Goal: Information Seeking & Learning: Learn about a topic

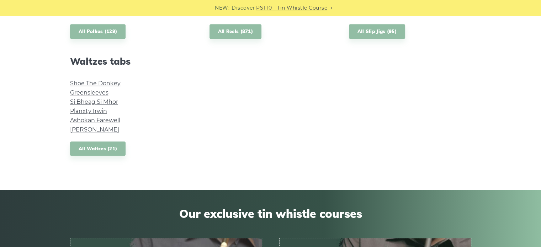
scroll to position [604, 0]
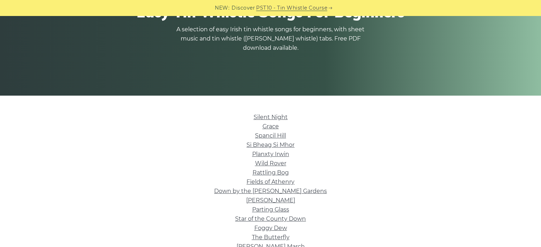
scroll to position [107, 0]
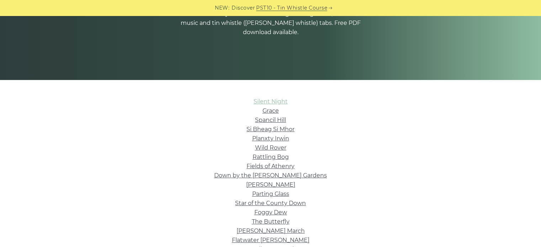
click at [272, 103] on link "Silent Night" at bounding box center [270, 101] width 34 height 7
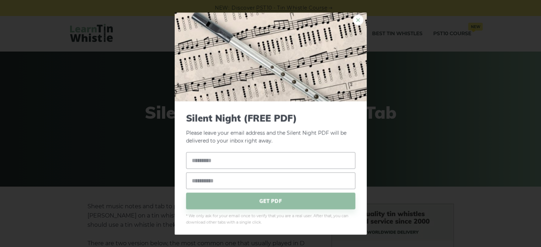
click at [353, 22] on link "×" at bounding box center [358, 20] width 11 height 11
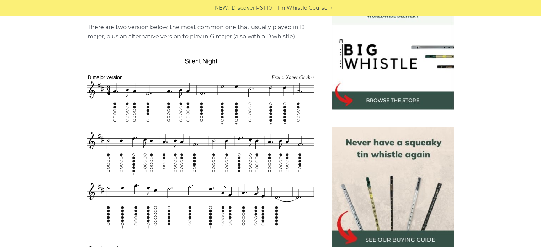
scroll to position [213, 0]
